Goal: Task Accomplishment & Management: Manage account settings

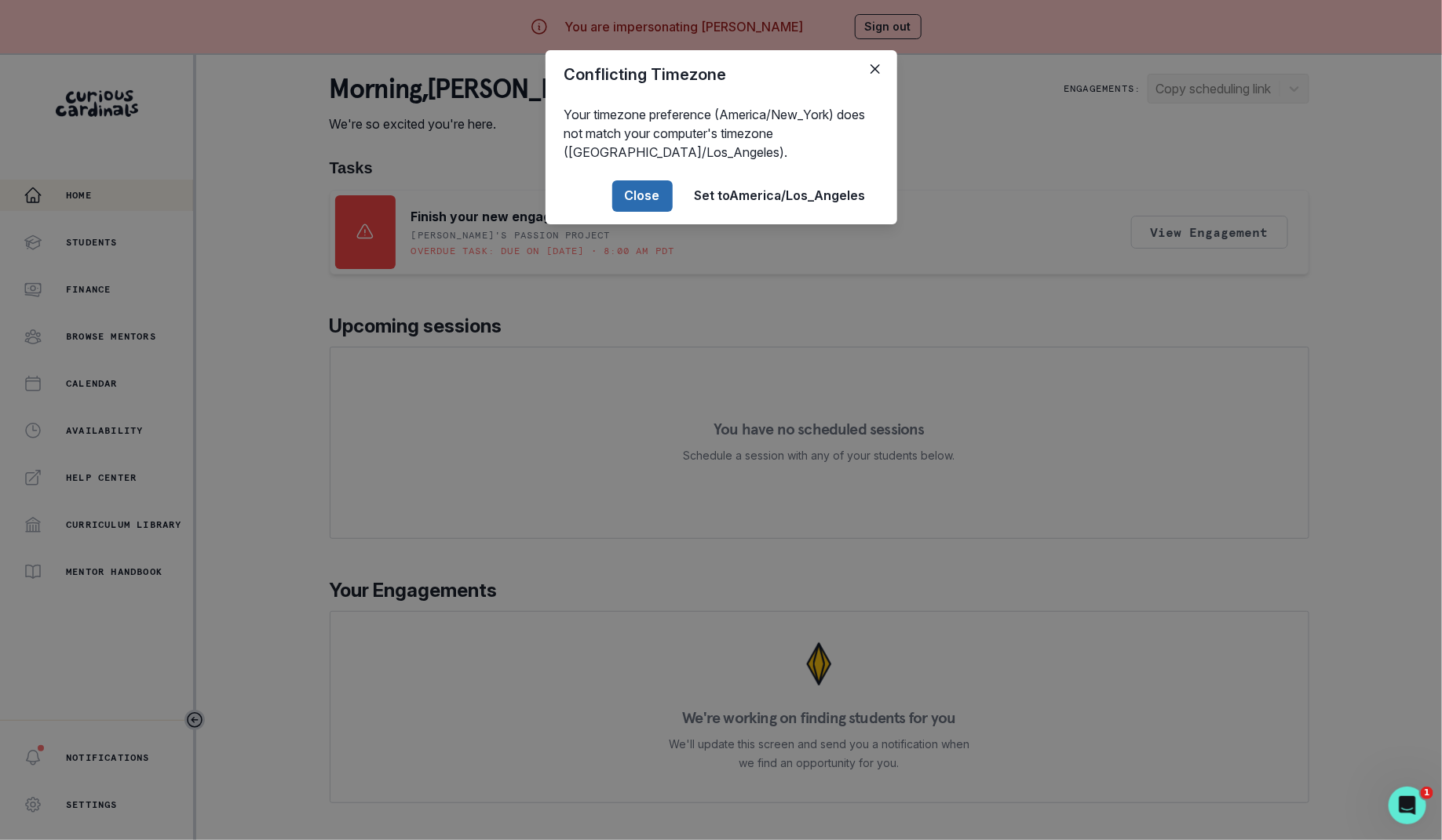
click at [638, 186] on button "Close" at bounding box center [642, 196] width 60 height 32
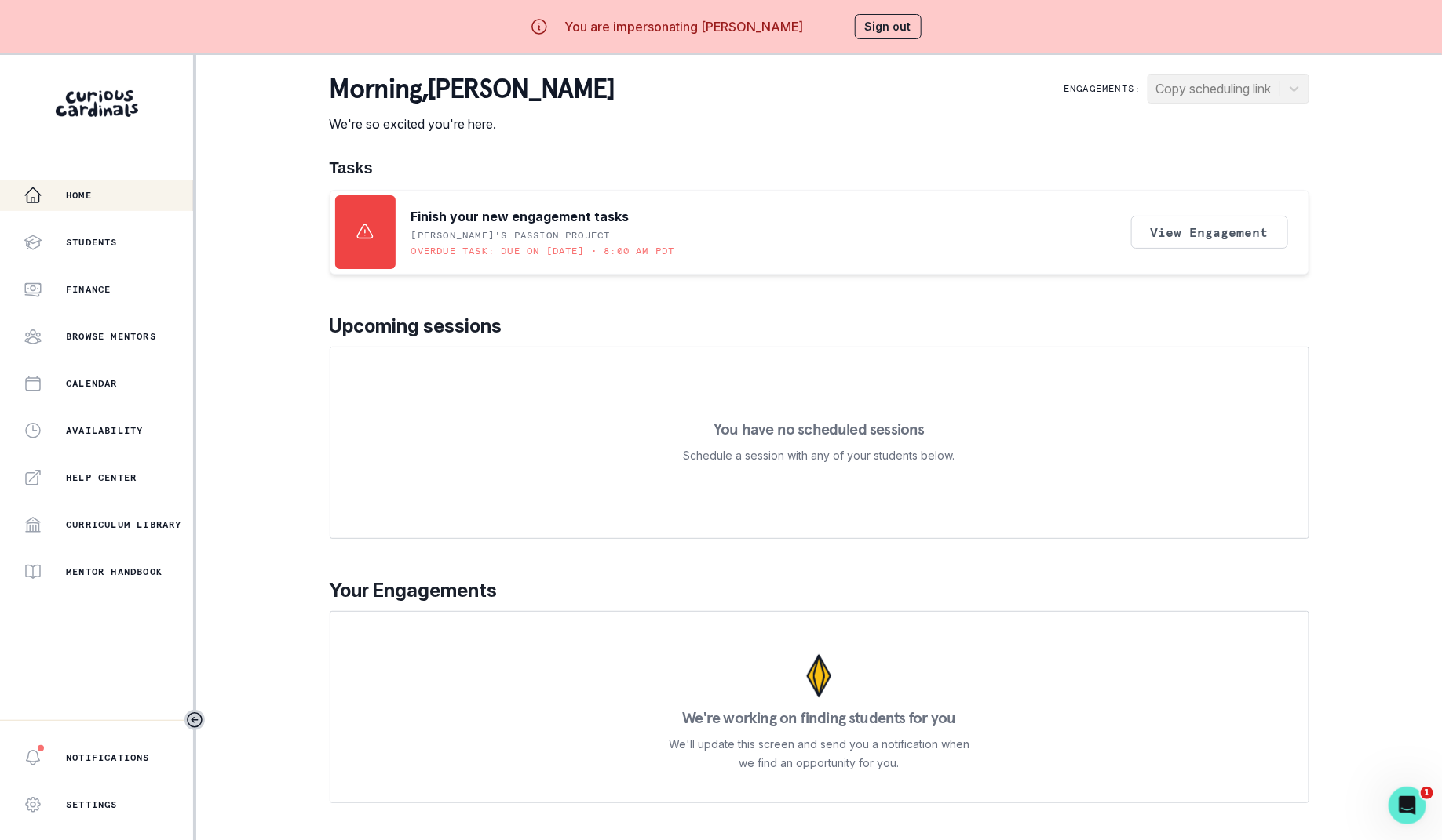
click at [866, 26] on button "Sign out" at bounding box center [888, 26] width 67 height 25
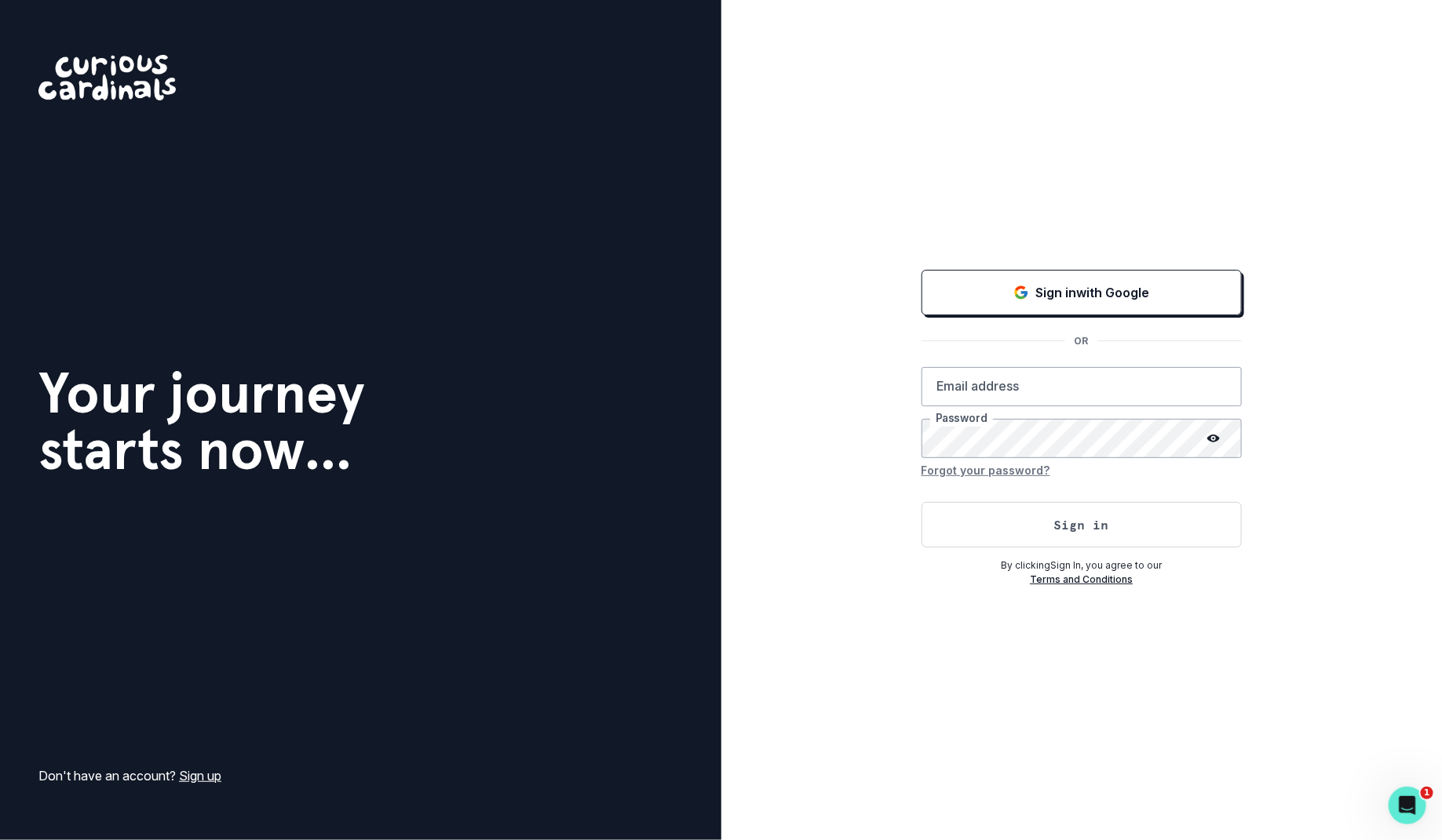
click at [834, 529] on div "Sign in with Google OR Email address Password Forgot your password? Sign in By …" at bounding box center [1082, 420] width 722 height 840
type input "[PERSON_NAME][EMAIL_ADDRESS][DOMAIN_NAME]"
click at [961, 529] on button "Sign in" at bounding box center [1082, 525] width 320 height 45
